Goal: Navigation & Orientation: Find specific page/section

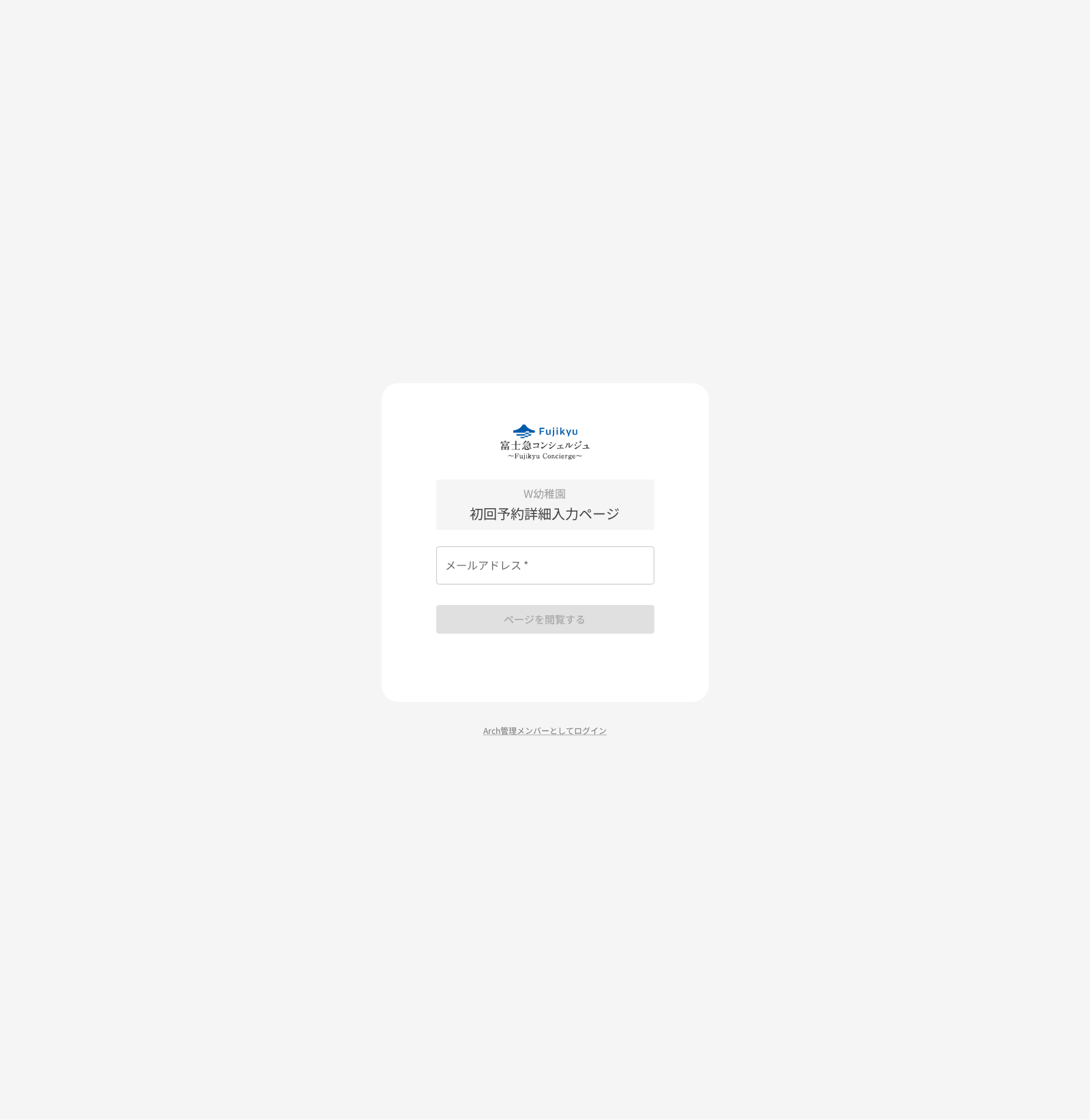
click at [493, 572] on input "メールアドレス   *" at bounding box center [545, 565] width 218 height 38
paste input "**********"
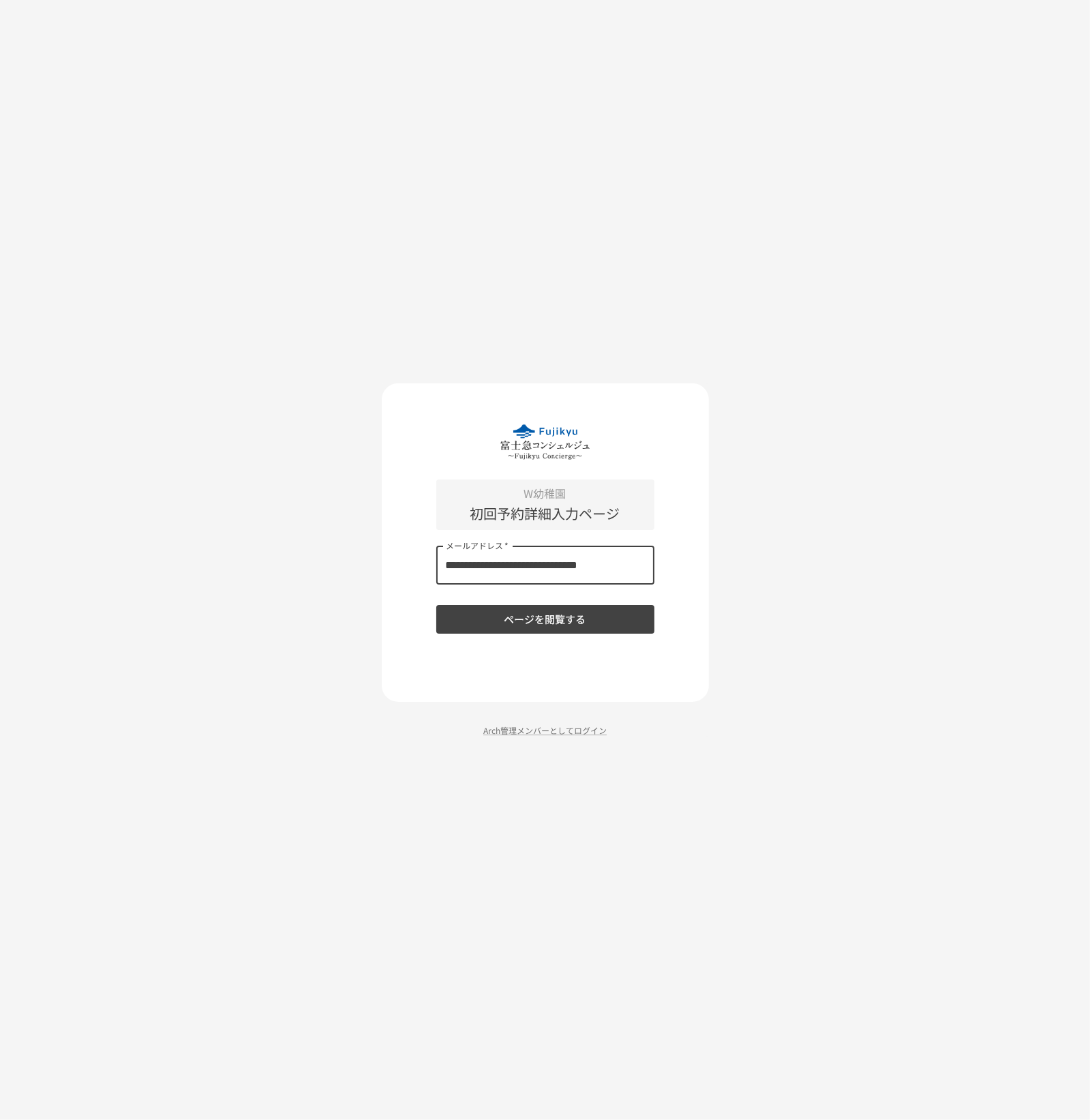
type input "**********"
click at [502, 623] on button "ページを閲覧する" at bounding box center [545, 619] width 218 height 29
